Goal: Task Accomplishment & Management: Complete application form

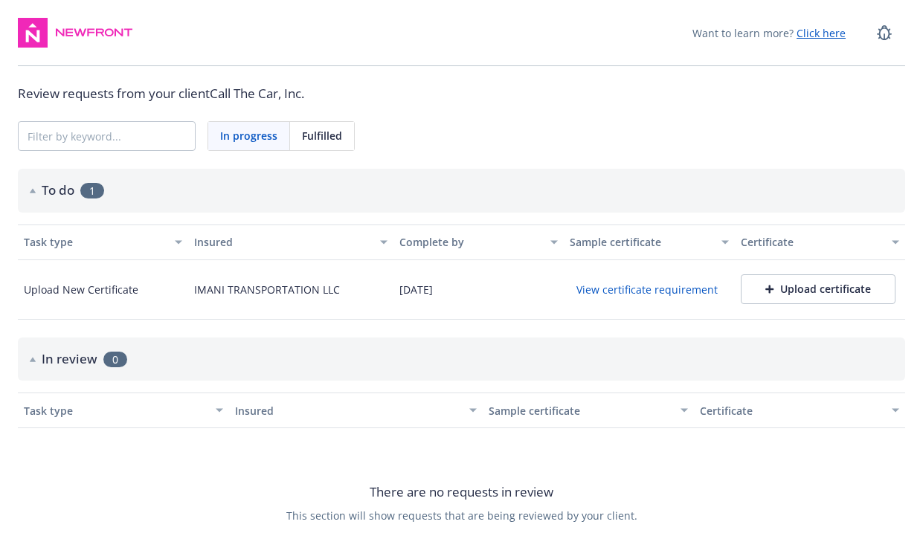
click at [639, 288] on button "View certificate requirement" at bounding box center [647, 289] width 155 height 23
click at [782, 286] on div "Upload certificate" at bounding box center [819, 289] width 106 height 15
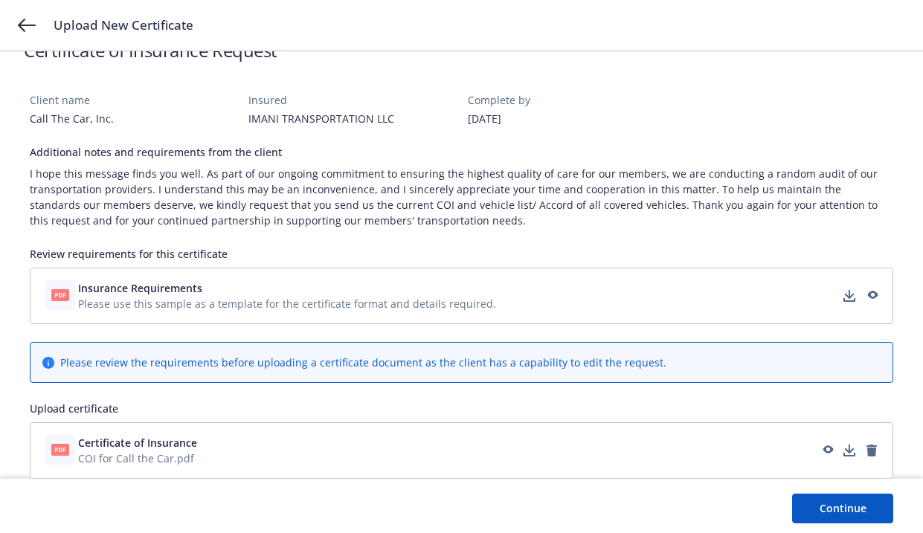
scroll to position [108, 0]
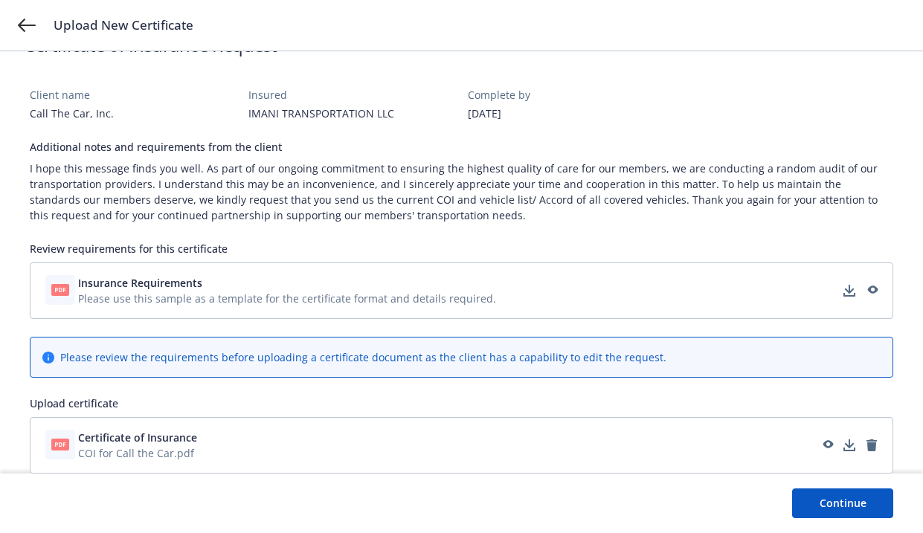
click at [827, 510] on button "Continue" at bounding box center [842, 504] width 101 height 30
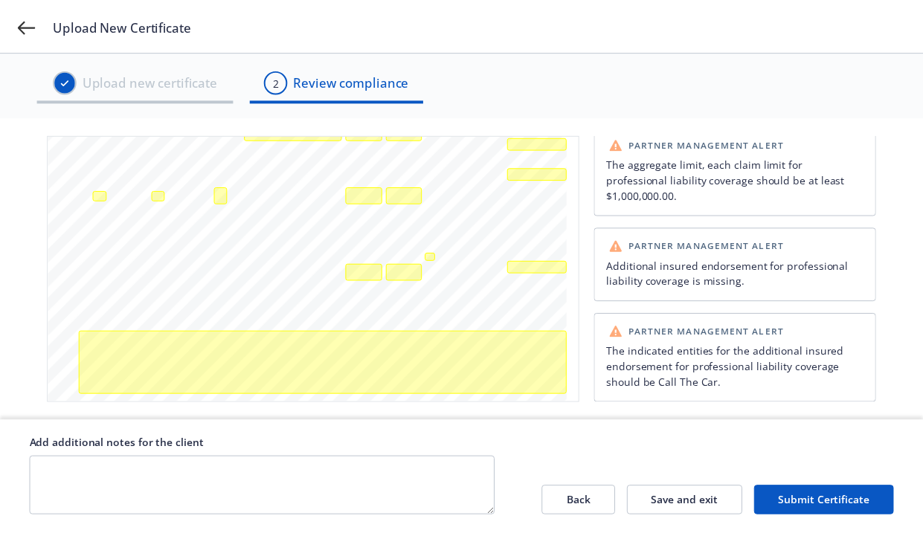
scroll to position [0, 0]
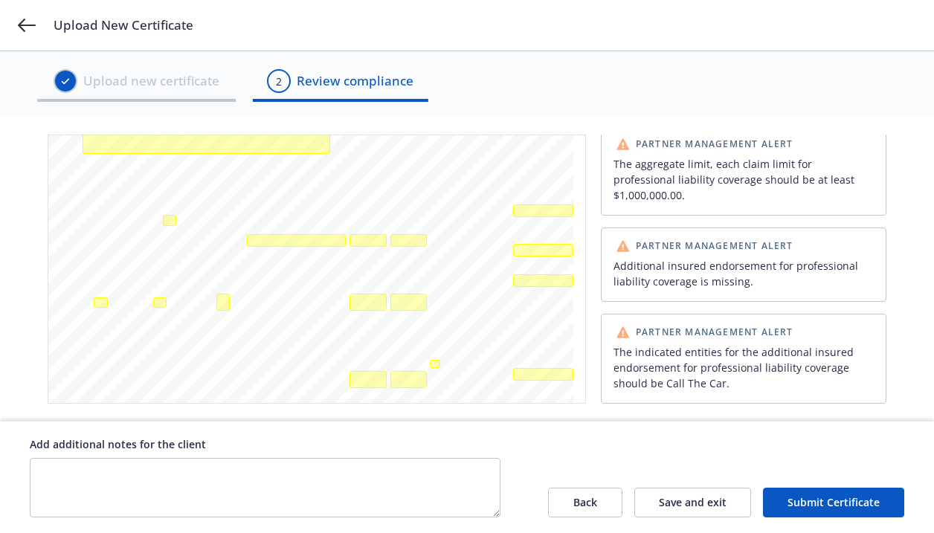
click at [813, 501] on button "Submit Certificate" at bounding box center [833, 503] width 141 height 30
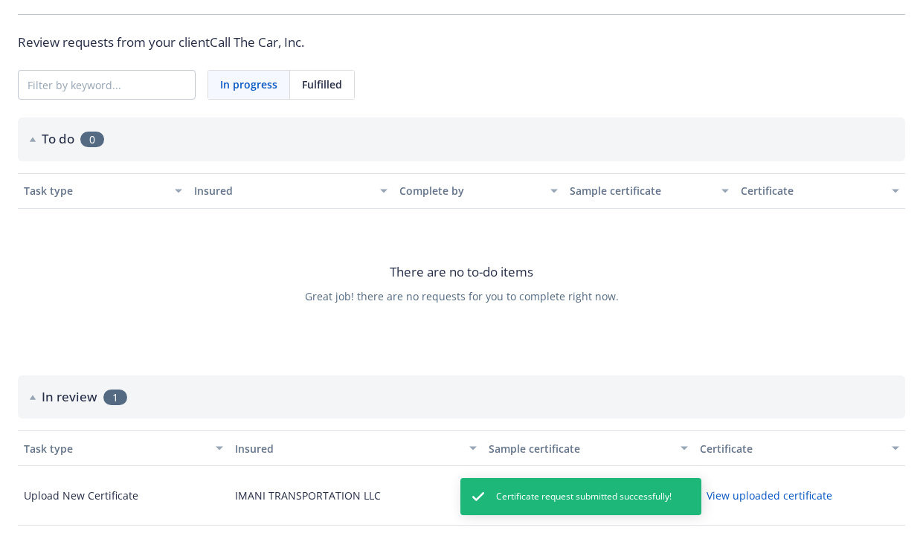
scroll to position [74, 0]
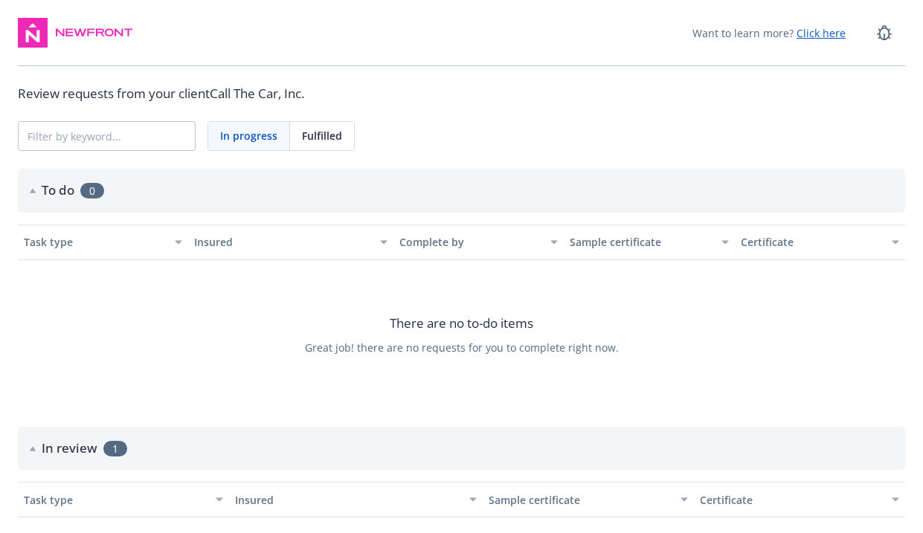
click at [253, 129] on span "In progress" at bounding box center [248, 136] width 57 height 16
click at [330, 136] on span "Fulfilled" at bounding box center [322, 136] width 40 height 16
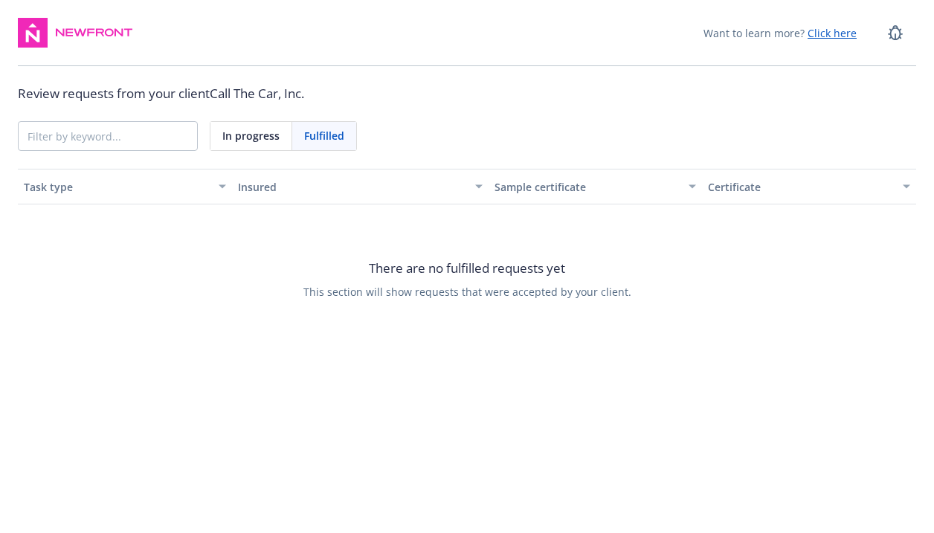
click at [252, 136] on span "In progress" at bounding box center [250, 136] width 57 height 16
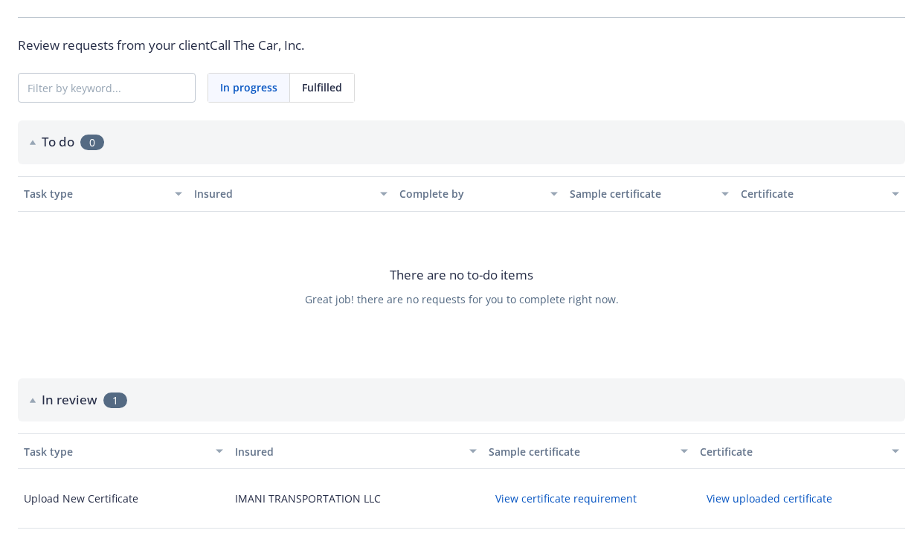
scroll to position [74, 0]
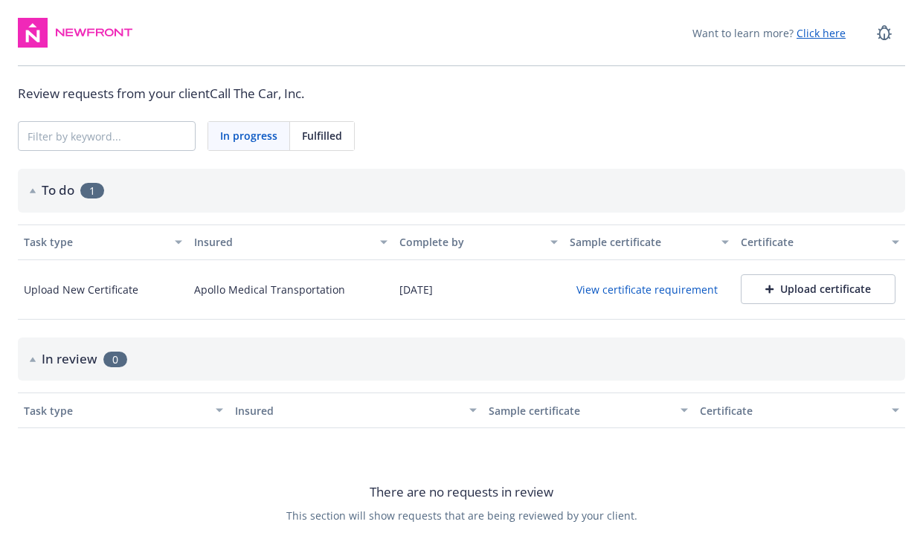
click at [623, 291] on button "View certificate requirement" at bounding box center [647, 289] width 155 height 23
click at [800, 288] on div "Upload certificate" at bounding box center [819, 289] width 106 height 15
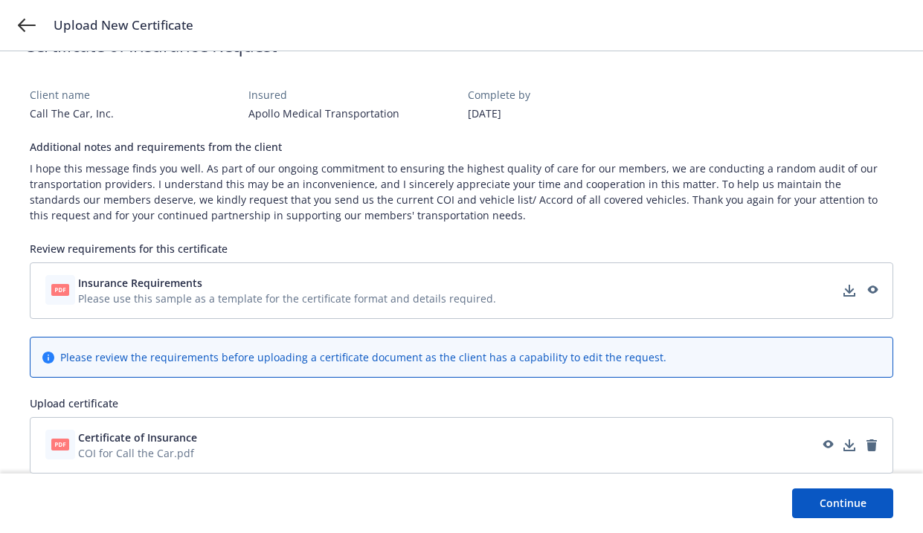
scroll to position [108, 0]
click at [854, 496] on button "Continue" at bounding box center [842, 504] width 101 height 30
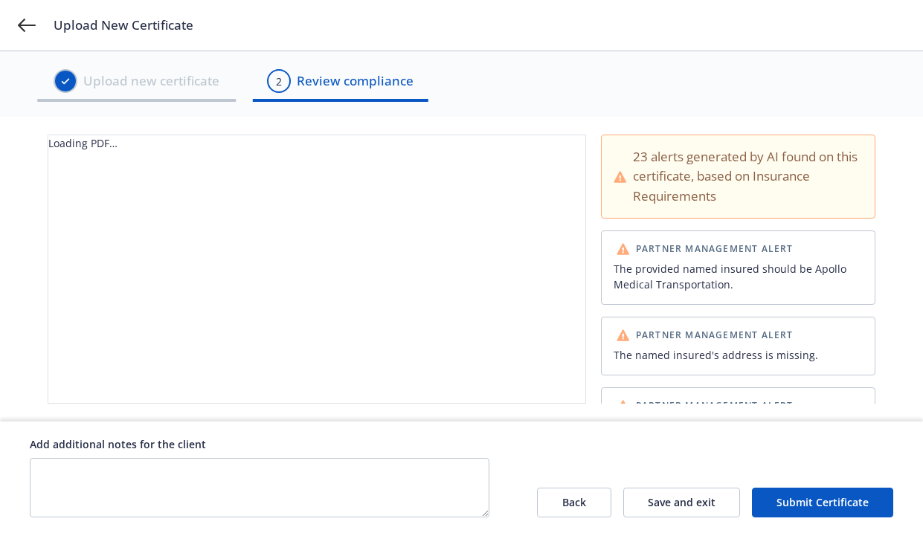
scroll to position [0, 0]
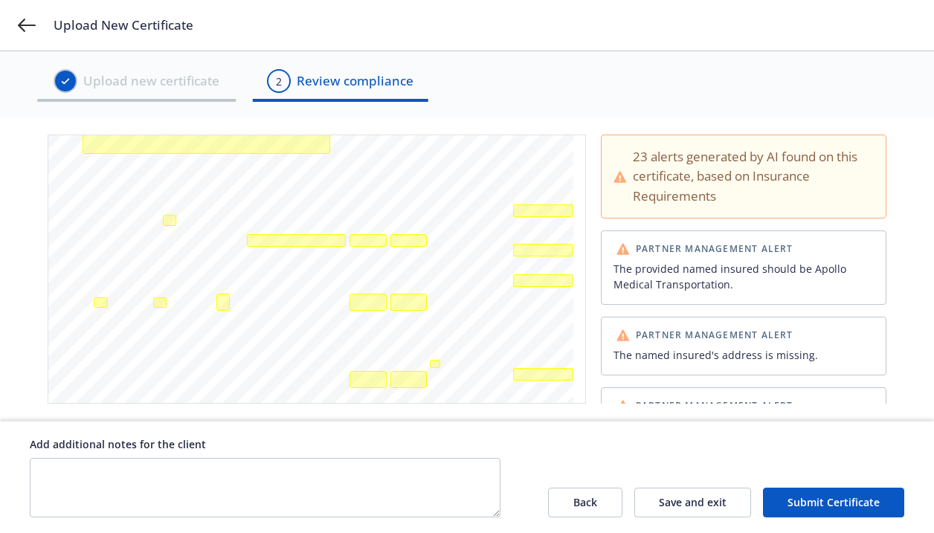
click at [826, 507] on button "Submit Certificate" at bounding box center [833, 503] width 141 height 30
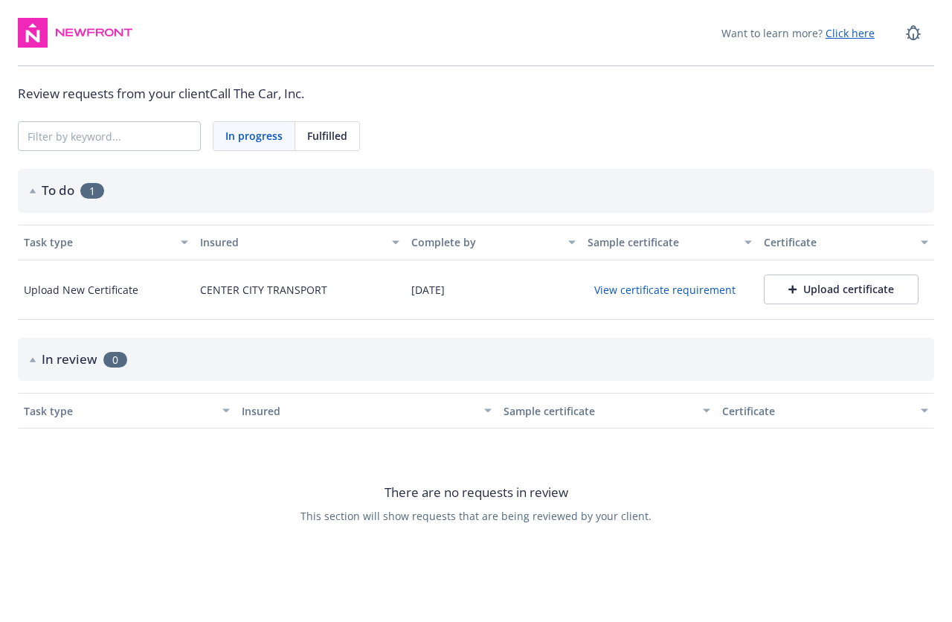
drag, startPoint x: 864, startPoint y: 490, endPoint x: 848, endPoint y: 463, distance: 31.7
click at [863, 490] on div "There are no requests in review This section will show requests that are being …" at bounding box center [476, 503] width 917 height 149
click at [832, 289] on div "Upload certificate" at bounding box center [842, 289] width 106 height 15
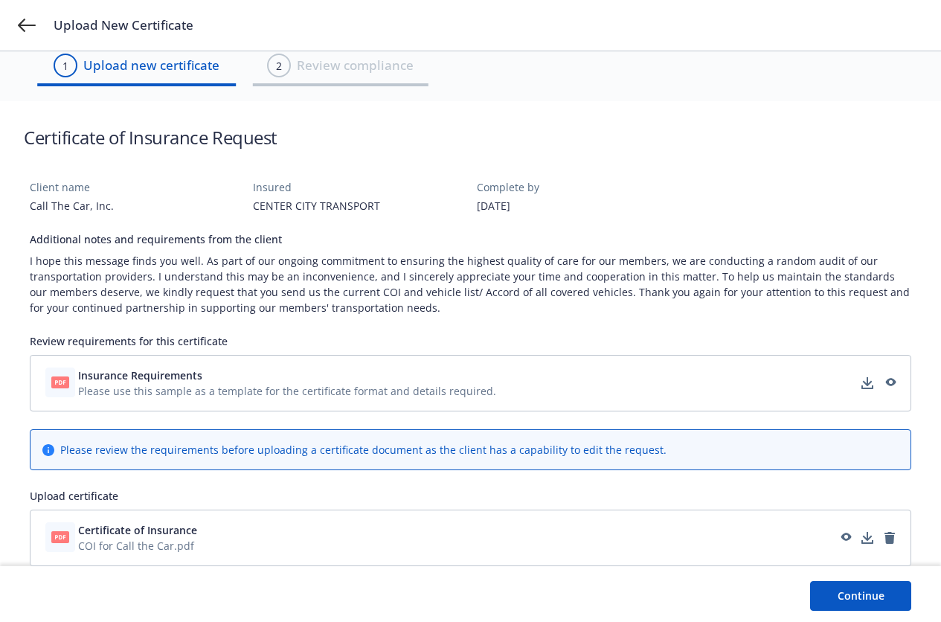
scroll to position [19, 0]
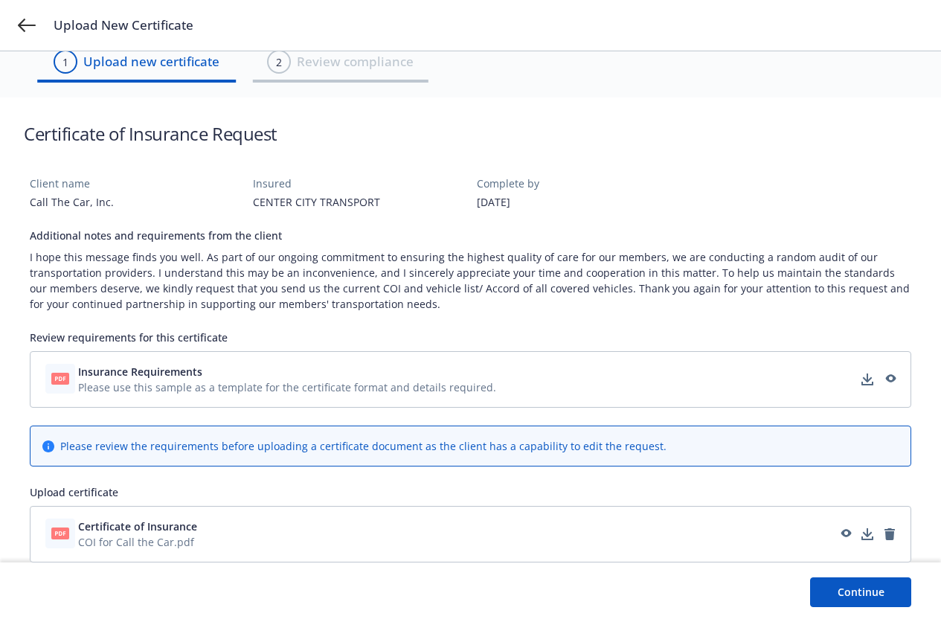
click at [869, 592] on button "Continue" at bounding box center [860, 592] width 101 height 30
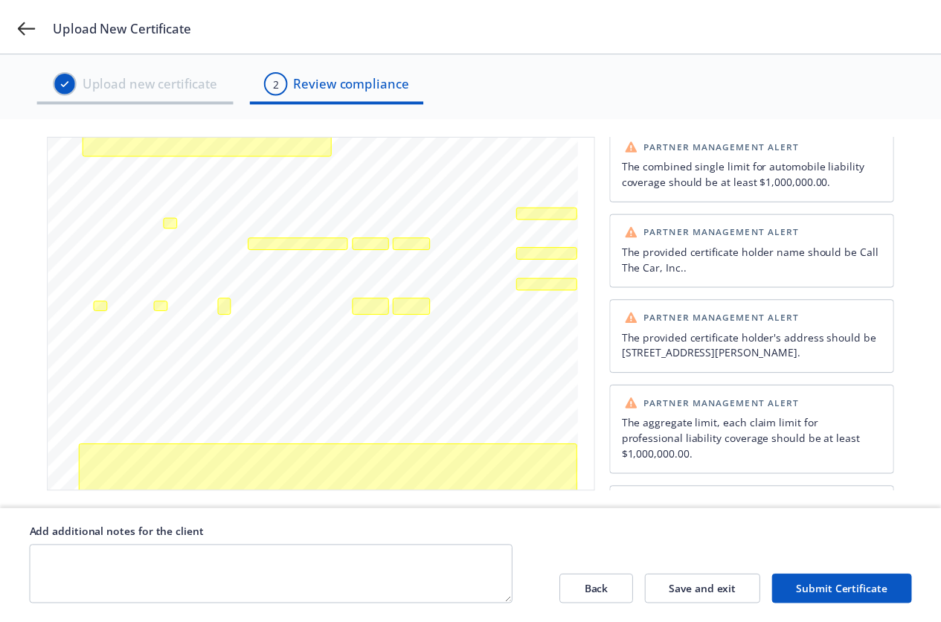
scroll to position [1444, 0]
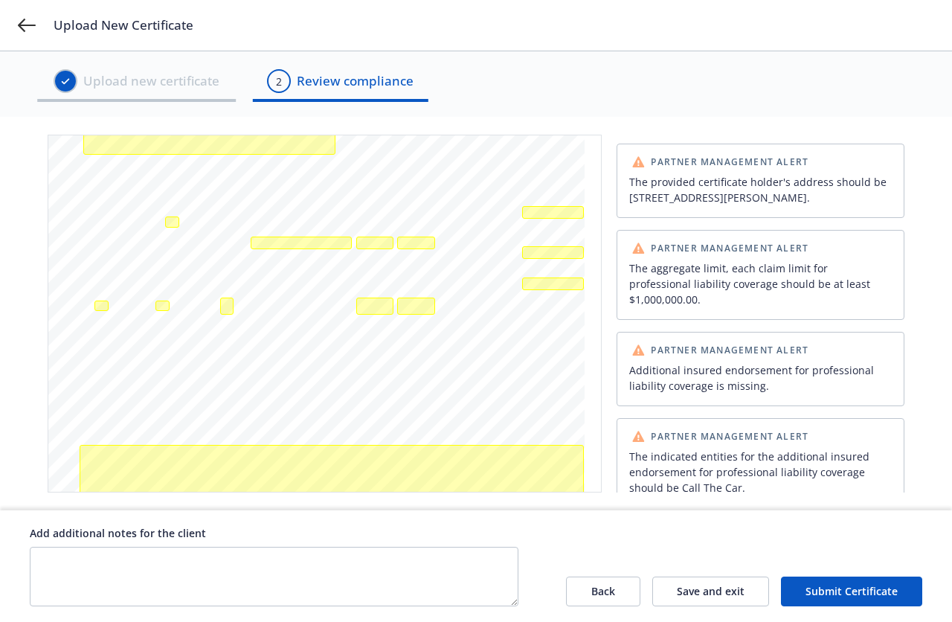
click at [833, 592] on button "Submit Certificate" at bounding box center [851, 592] width 141 height 30
